Goal: Information Seeking & Learning: Learn about a topic

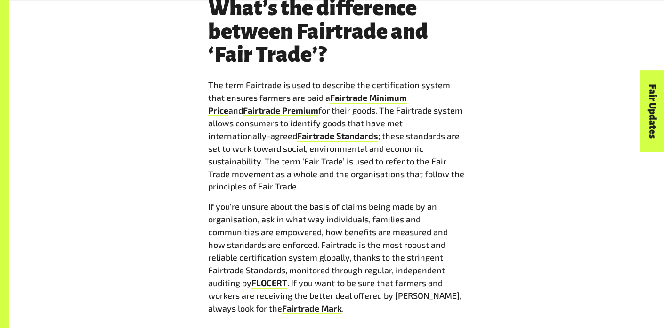
scroll to position [1656, 0]
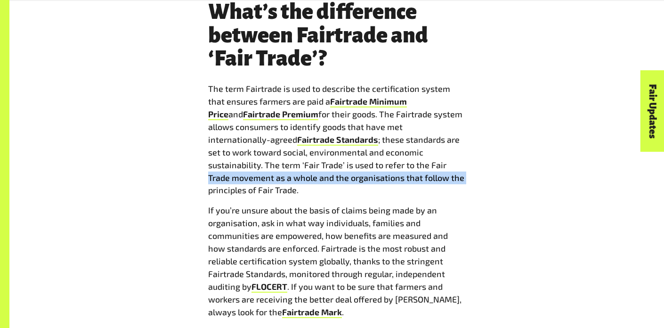
drag, startPoint x: 170, startPoint y: 153, endPoint x: 176, endPoint y: 160, distance: 8.7
